Goal: Find specific page/section: Find specific page/section

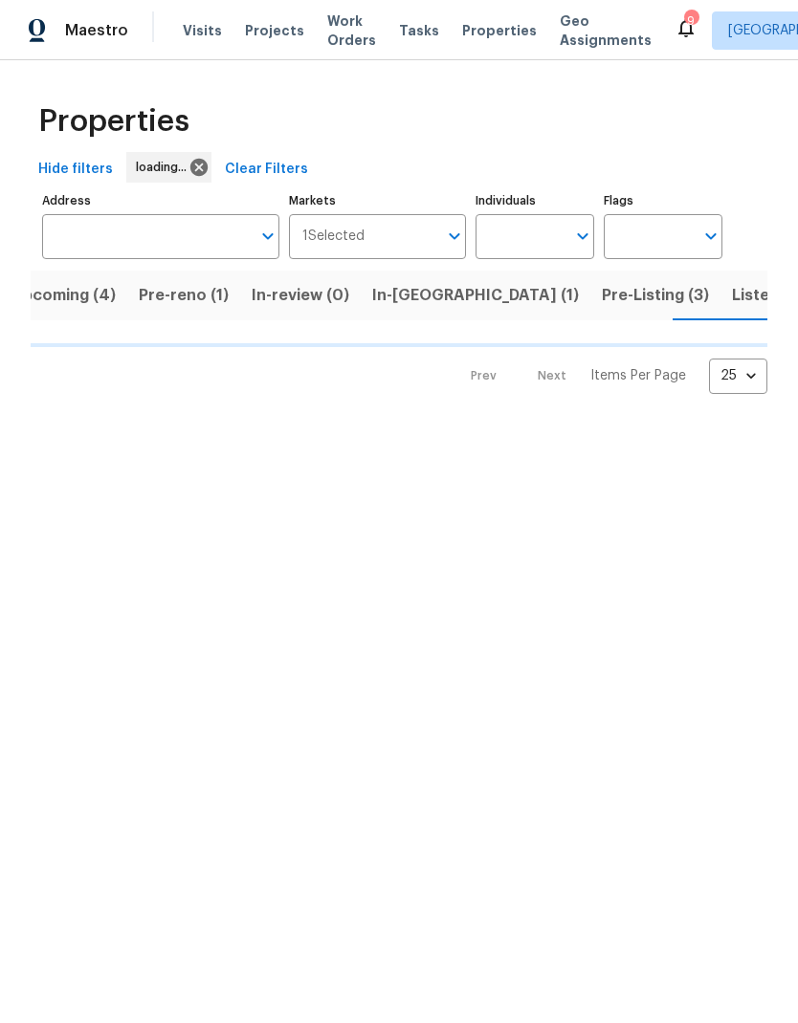
scroll to position [0, 32]
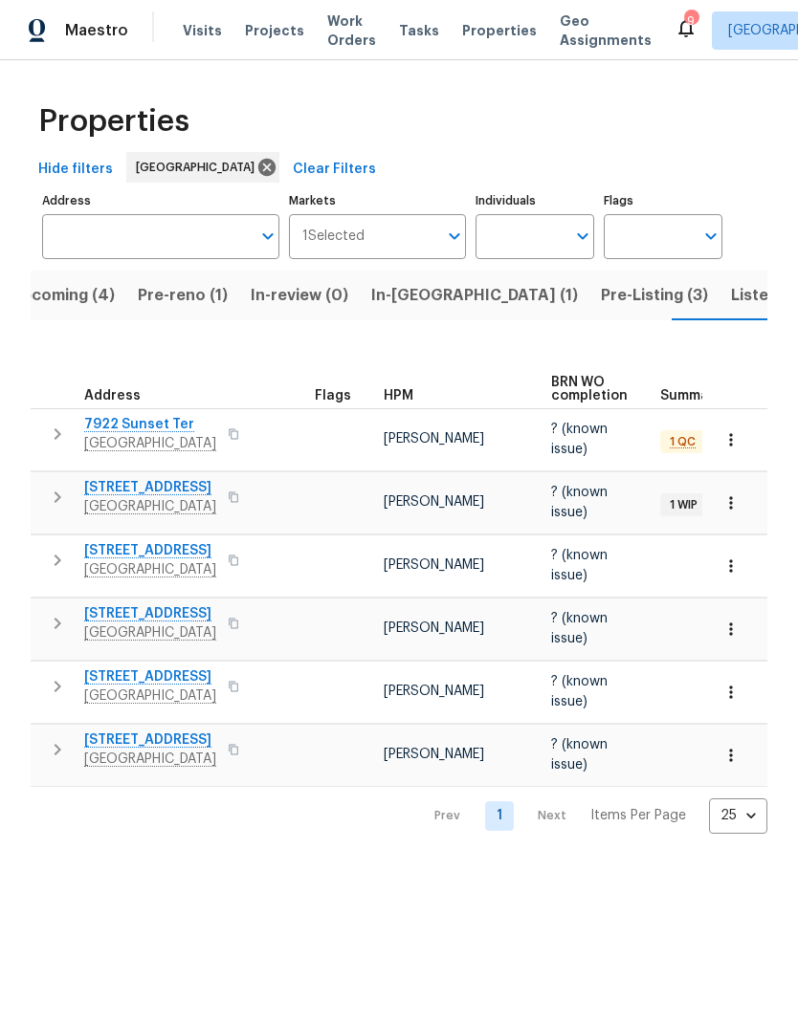
click at [601, 288] on span "Pre-Listing (3)" at bounding box center [654, 295] width 107 height 27
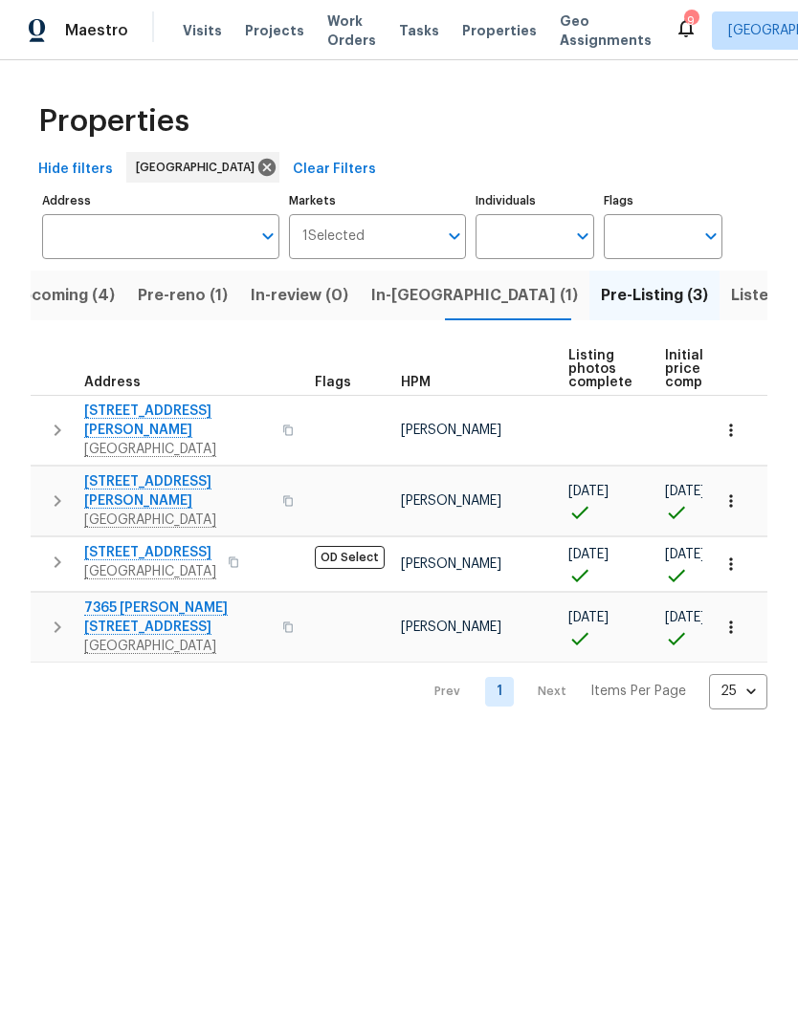
click at [132, 405] on span "1885 Leon Ave" at bounding box center [177, 421] width 187 height 38
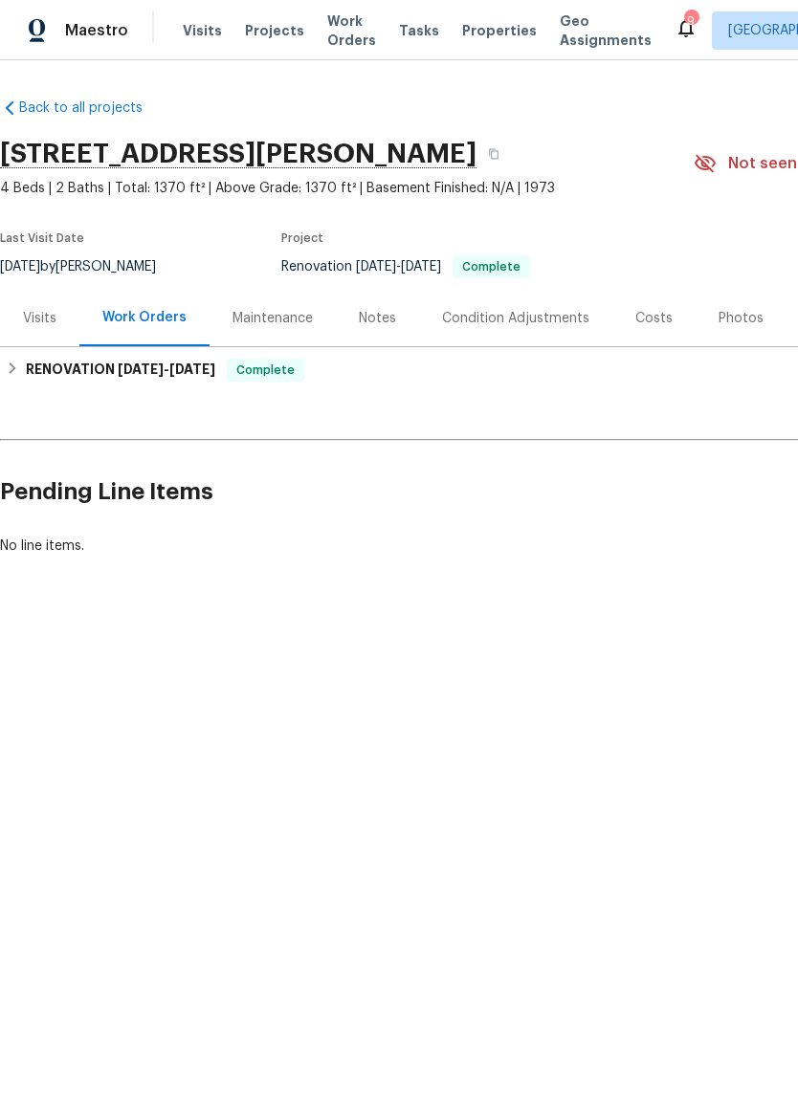
click at [720, 313] on div "Photos" at bounding box center [740, 318] width 45 height 19
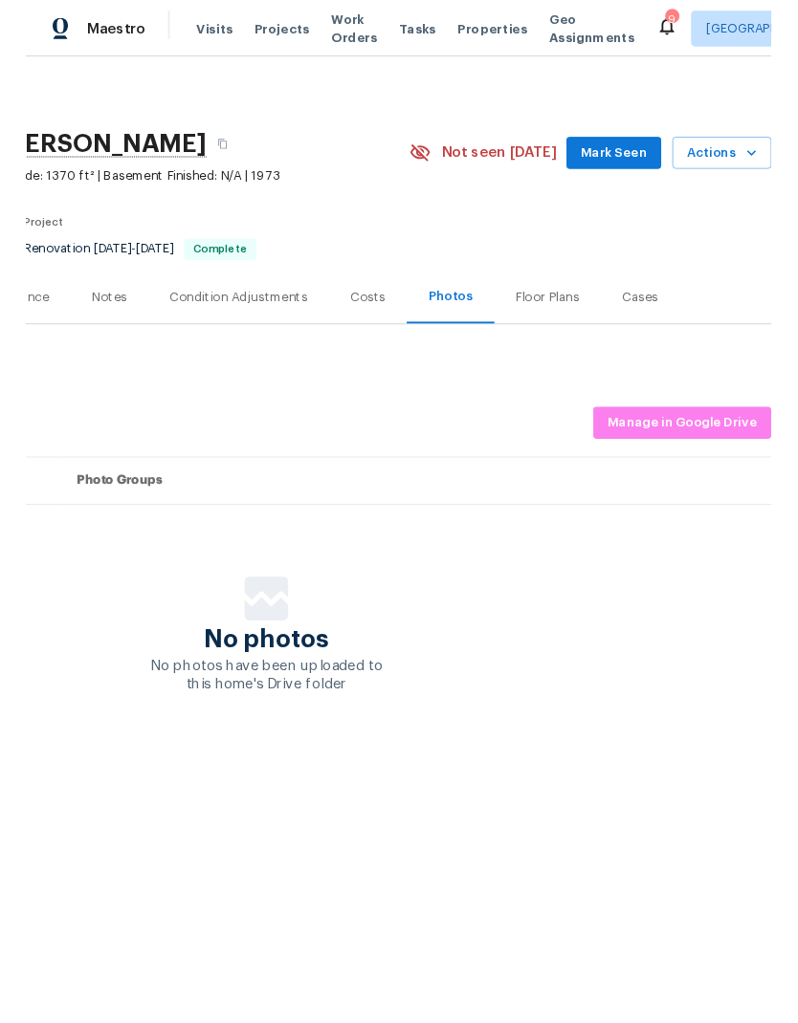
scroll to position [0, 283]
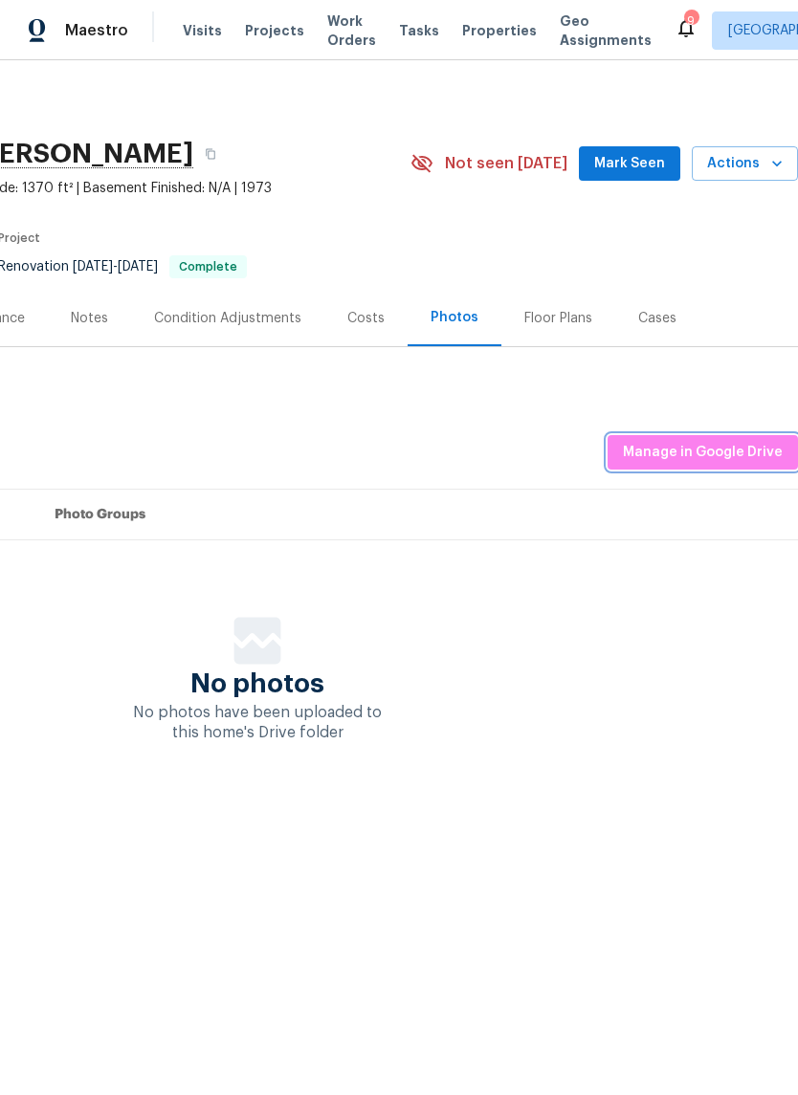
click at [683, 456] on span "Manage in Google Drive" at bounding box center [703, 453] width 160 height 24
